Goal: Task Accomplishment & Management: Manage account settings

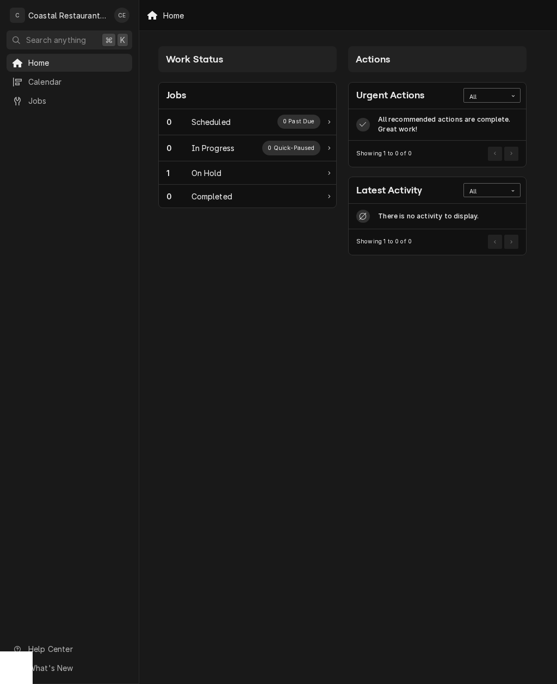
click at [64, 20] on div "Coastal Restaurant Repair" at bounding box center [68, 15] width 80 height 11
click at [76, 32] on button "Search anything ⌘ K" at bounding box center [70, 39] width 126 height 19
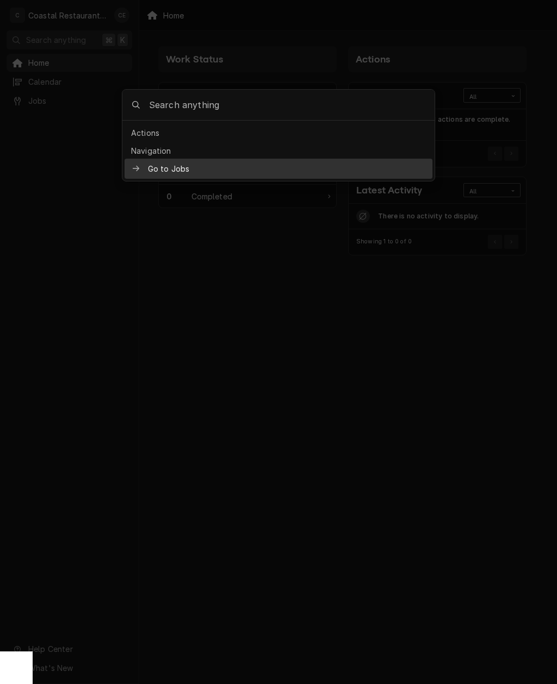
click at [74, 30] on div at bounding box center [278, 342] width 557 height 684
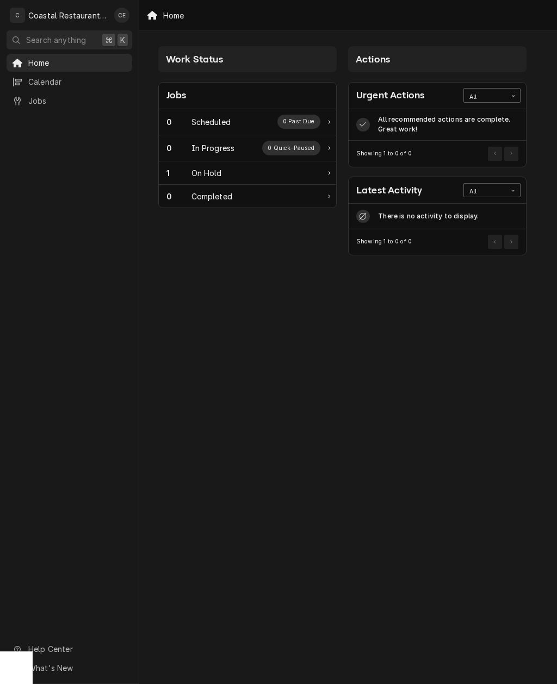
click at [71, 25] on div "C Coastal Restaurant Repair" at bounding box center [59, 15] width 105 height 22
click at [122, 10] on div "Carlos Espin's Avatar" at bounding box center [121, 15] width 15 height 15
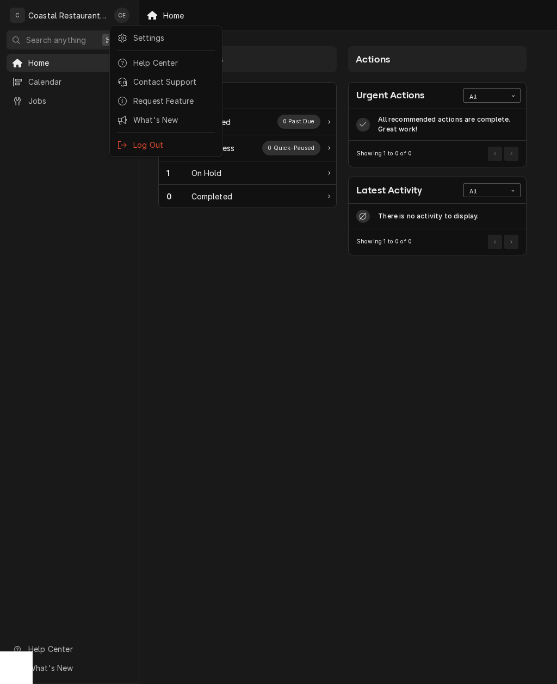
click at [51, 56] on html "C Coastal Restaurant Repair CE Search anything ⌘ K Home Calendar Jobs Help Cent…" at bounding box center [278, 342] width 557 height 684
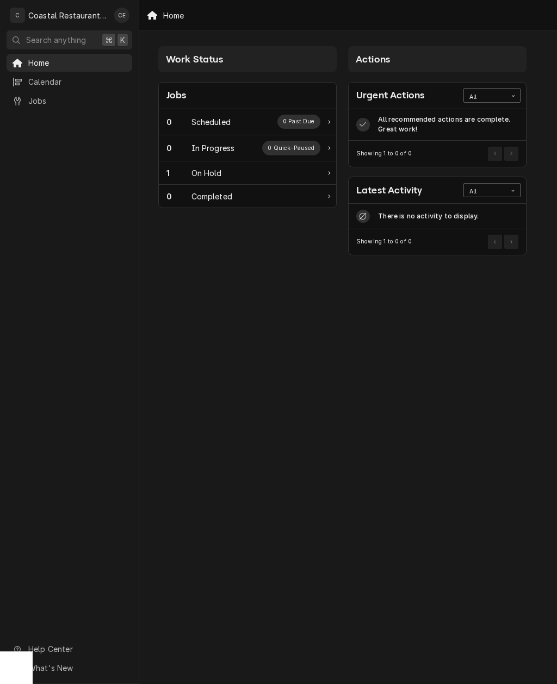
click at [51, 84] on span "Calendar" at bounding box center [77, 81] width 98 height 11
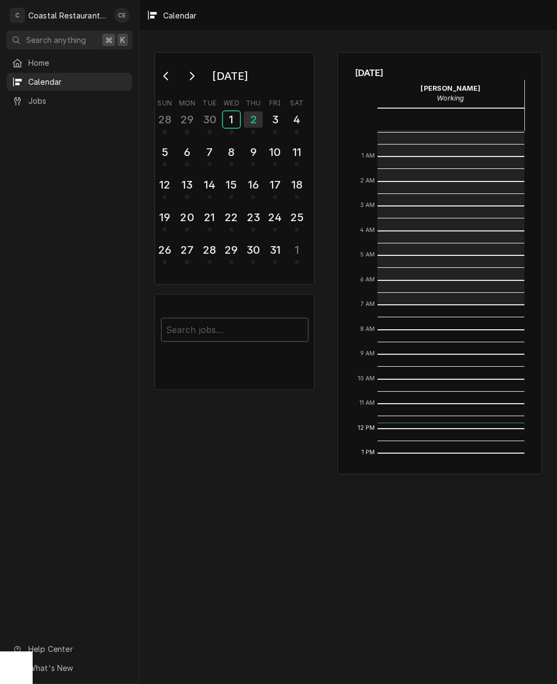
click at [230, 122] on div "1" at bounding box center [231, 119] width 17 height 16
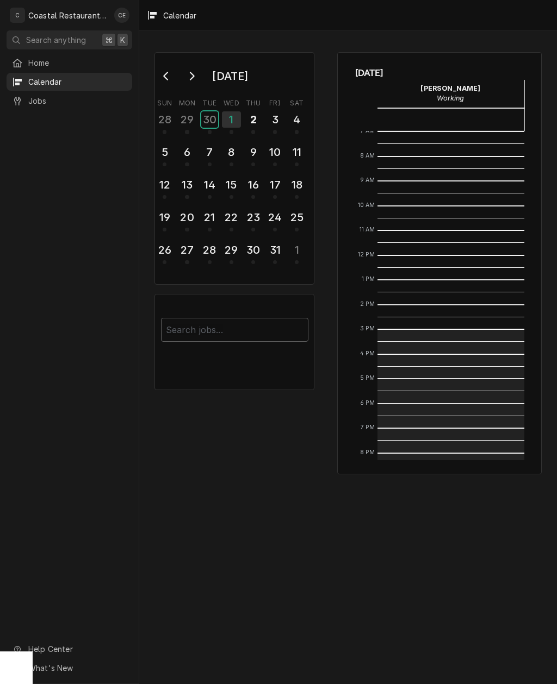
click at [201, 124] on div "30" at bounding box center [209, 119] width 17 height 16
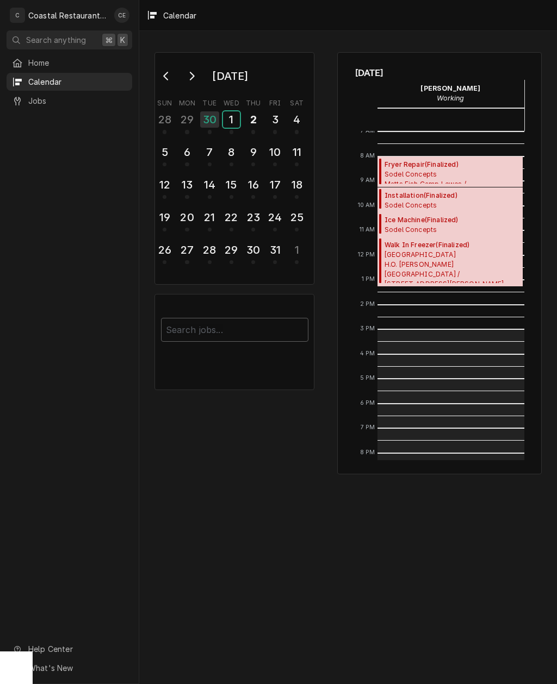
click at [227, 119] on div "1" at bounding box center [231, 119] width 17 height 16
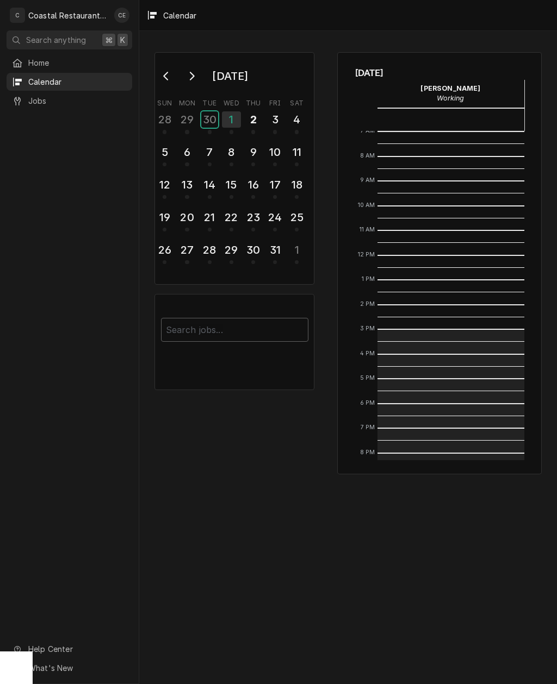
click at [212, 120] on div "30" at bounding box center [209, 119] width 17 height 16
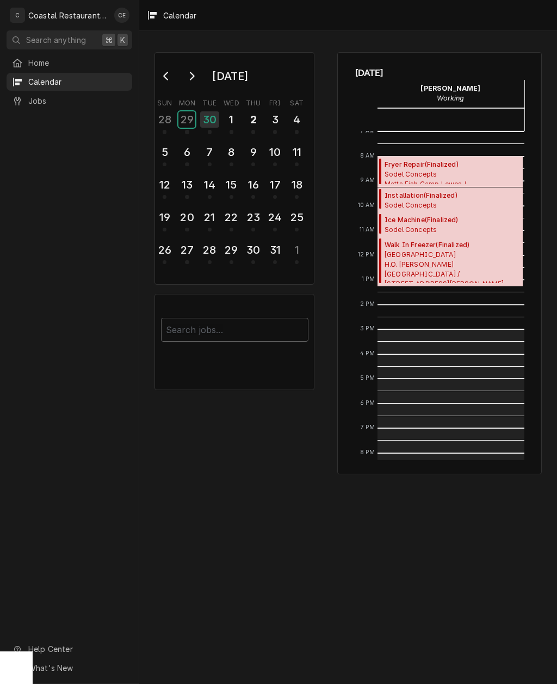
click at [184, 116] on div "29" at bounding box center [186, 119] width 17 height 16
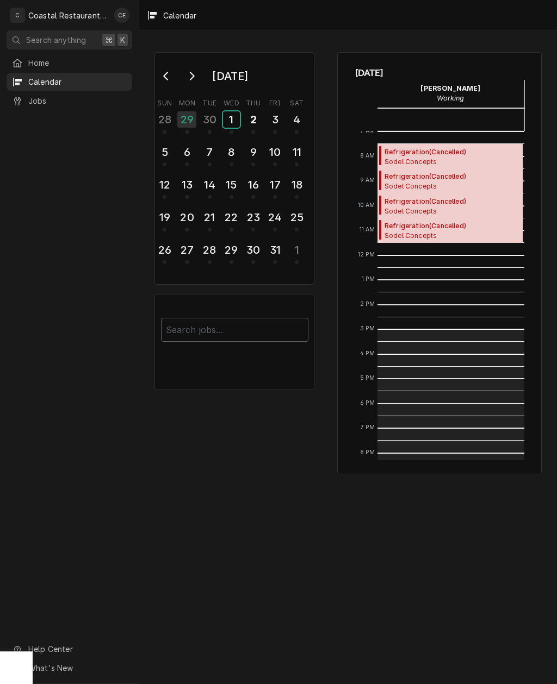
click at [233, 117] on div "1" at bounding box center [231, 119] width 17 height 16
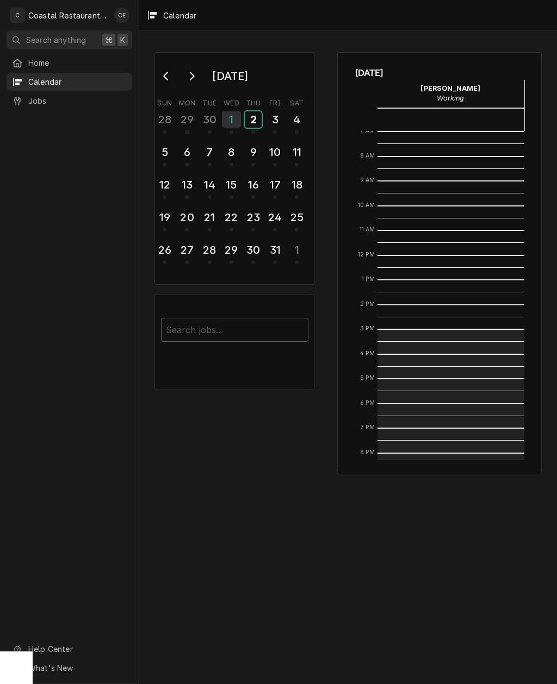
click at [249, 123] on div "2" at bounding box center [253, 119] width 17 height 16
click at [277, 123] on div "3" at bounding box center [274, 119] width 17 height 16
click at [299, 118] on div "4" at bounding box center [296, 119] width 17 height 16
click at [258, 118] on div "2" at bounding box center [253, 119] width 17 height 16
click at [234, 115] on div "1" at bounding box center [231, 119] width 17 height 16
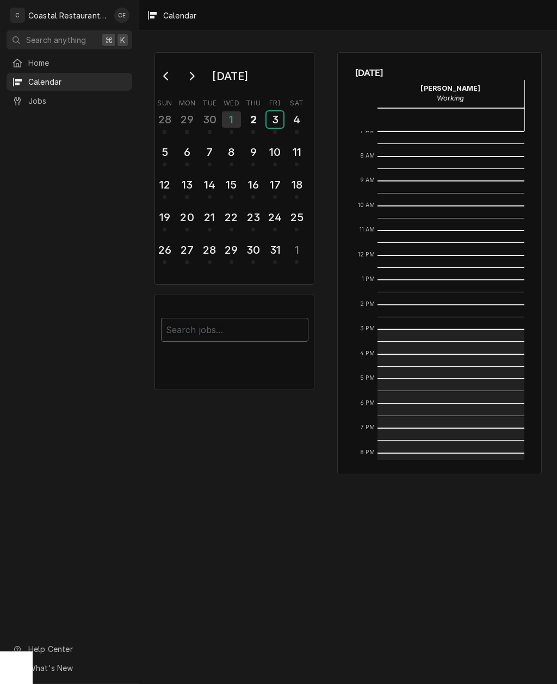
click at [272, 123] on div "3" at bounding box center [274, 119] width 17 height 16
click at [246, 120] on div "2" at bounding box center [253, 119] width 17 height 16
click at [35, 95] on span "Jobs" at bounding box center [77, 100] width 98 height 11
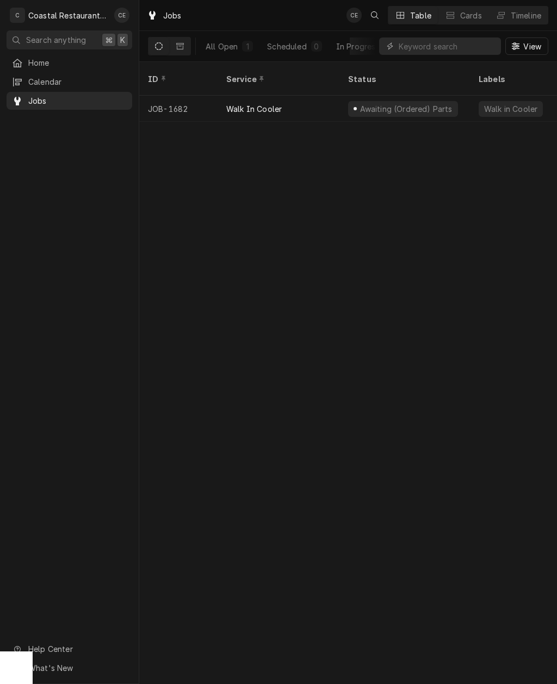
click at [23, 73] on link "Calendar" at bounding box center [70, 82] width 126 height 18
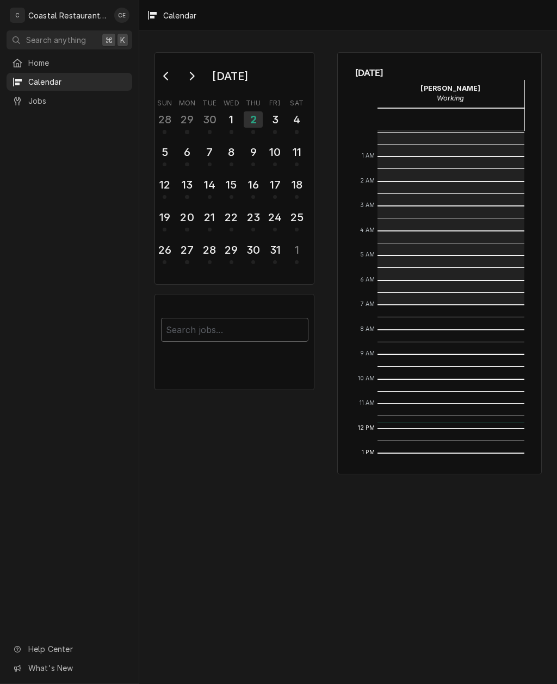
scroll to position [173, 0]
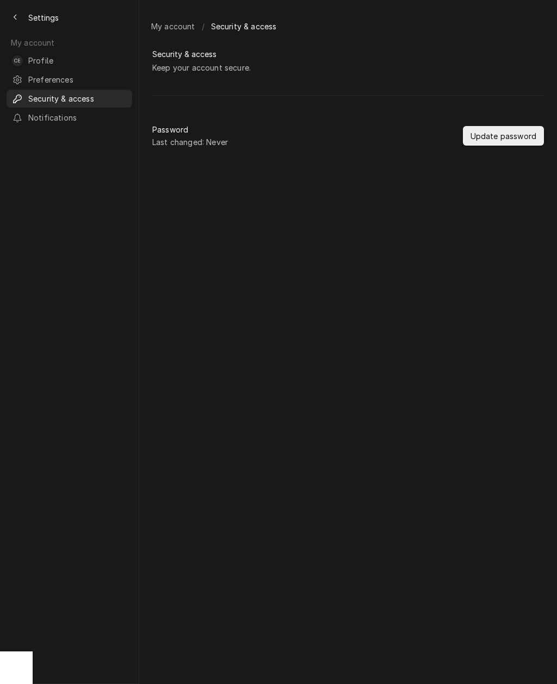
click at [48, 76] on span "Preferences" at bounding box center [77, 79] width 98 height 11
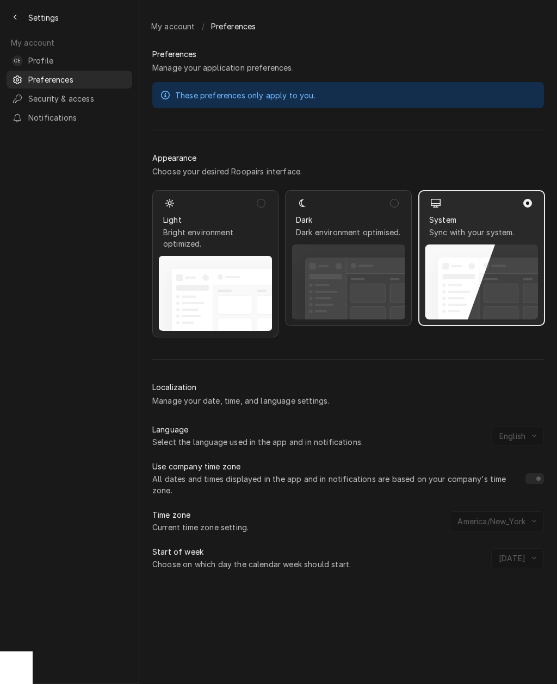
click at [46, 95] on span "Security & access" at bounding box center [77, 98] width 98 height 11
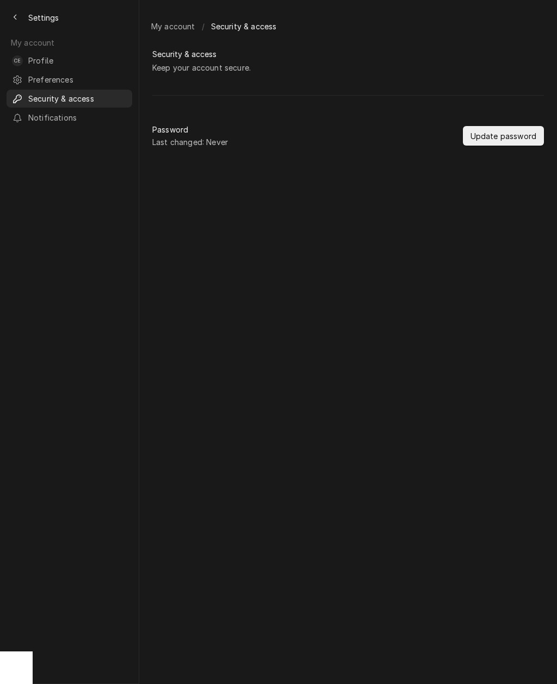
click at [41, 115] on span "Notifications" at bounding box center [77, 117] width 98 height 11
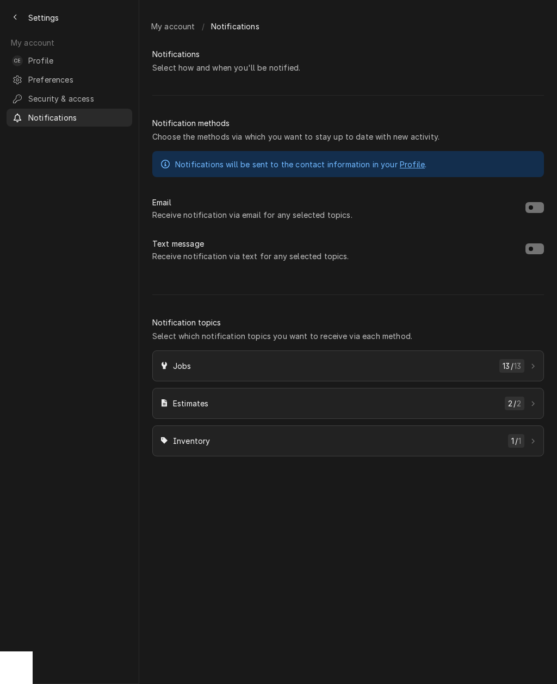
click at [16, 16] on icon "Back to previous page" at bounding box center [15, 18] width 5 height 8
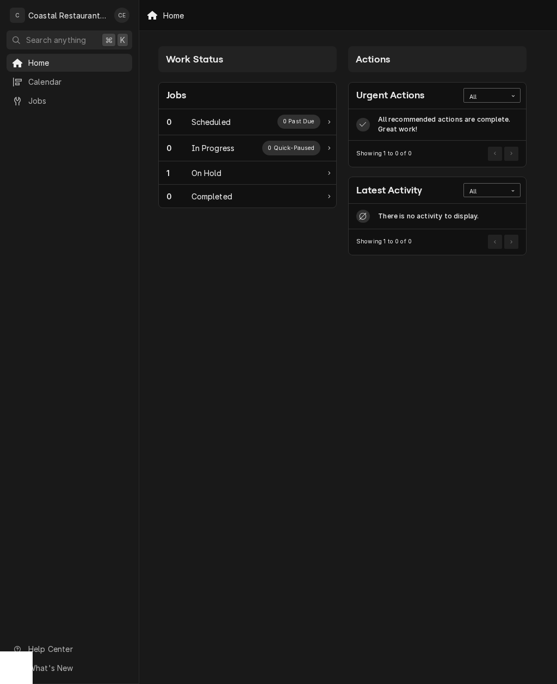
click at [41, 62] on span "Home" at bounding box center [77, 62] width 98 height 11
